Goal: Browse casually

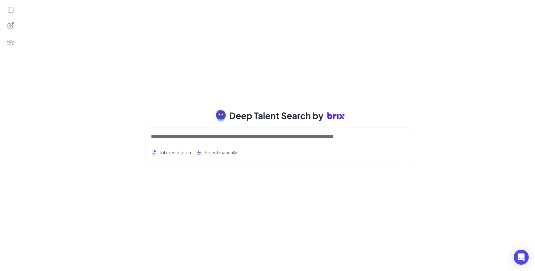
click at [7, 10] on icon at bounding box center [10, 9] width 7 height 7
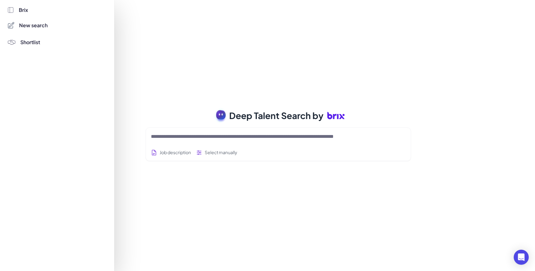
click at [26, 9] on span "Brix" at bounding box center [23, 10] width 9 height 8
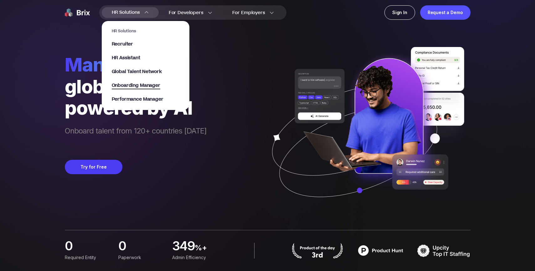
click at [132, 84] on span "Onboarding Manager" at bounding box center [136, 85] width 49 height 7
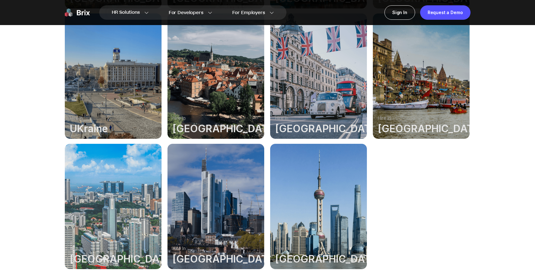
scroll to position [441, 0]
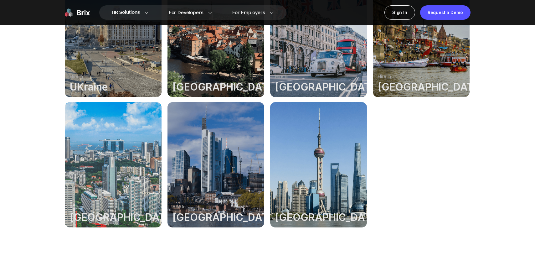
click at [213, 67] on div at bounding box center [216, 34] width 97 height 125
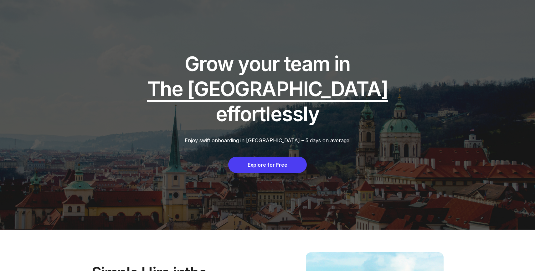
click at [262, 169] on div "Explore for Free" at bounding box center [267, 165] width 79 height 16
